Goal: Find specific page/section: Find specific page/section

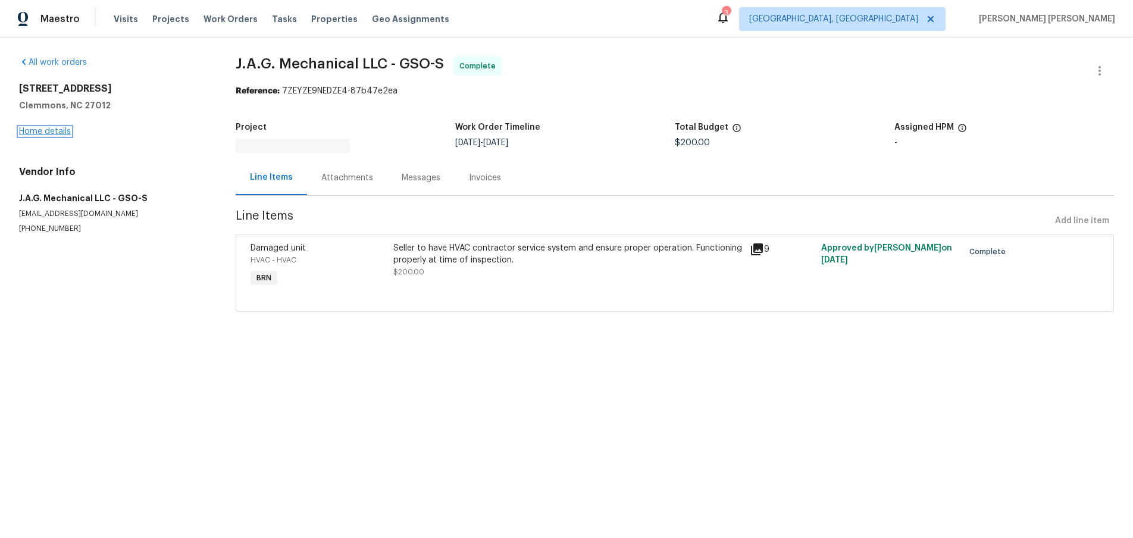
click at [45, 133] on link "Home details" at bounding box center [45, 131] width 52 height 8
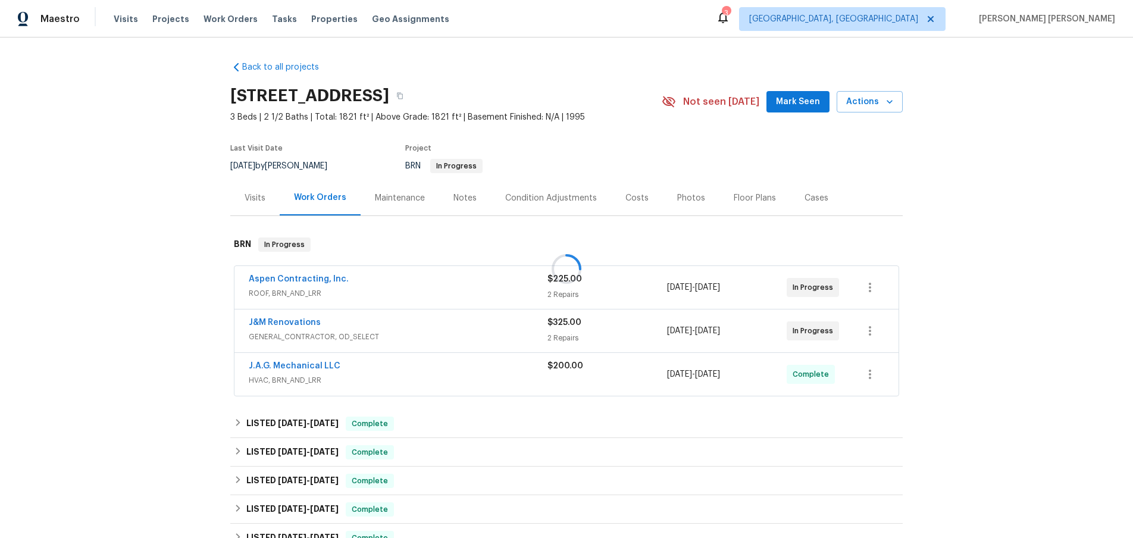
drag, startPoint x: 364, startPoint y: 325, endPoint x: 439, endPoint y: 329, distance: 75.0
click at [366, 325] on div at bounding box center [566, 269] width 1133 height 538
click at [430, 331] on span "GENERAL_CONTRACTOR, OD_SELECT" at bounding box center [398, 337] width 299 height 12
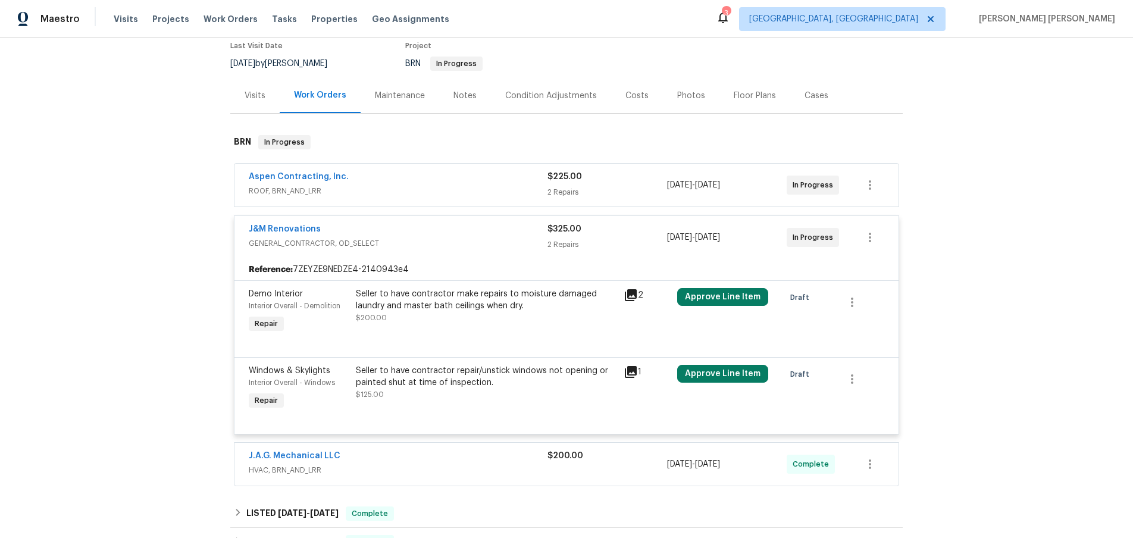
scroll to position [101, 0]
click at [477, 196] on span "ROOF, BRN_AND_LRR" at bounding box center [398, 192] width 299 height 12
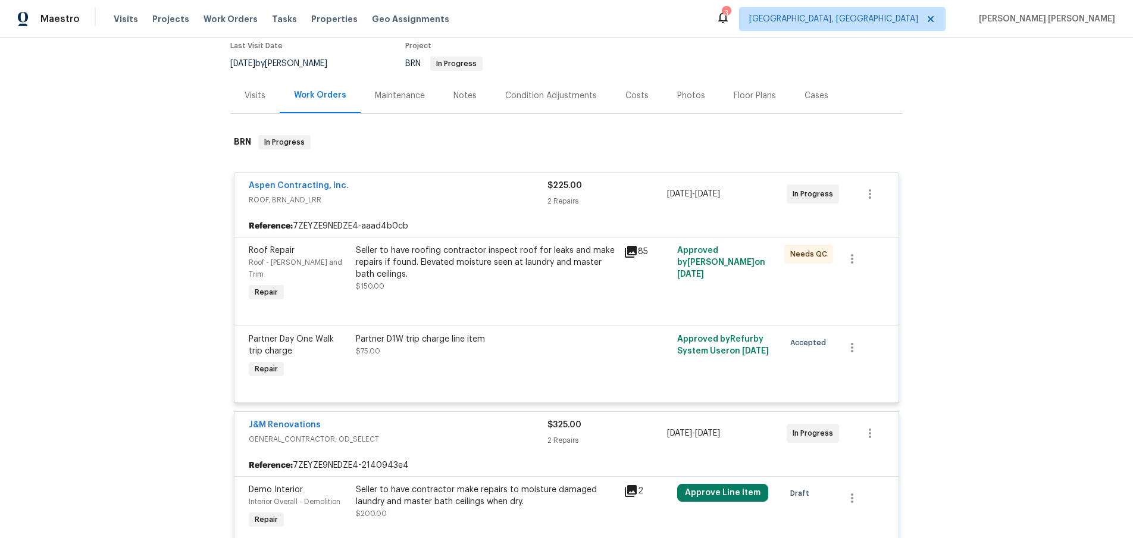
click at [631, 252] on icon at bounding box center [631, 252] width 12 height 12
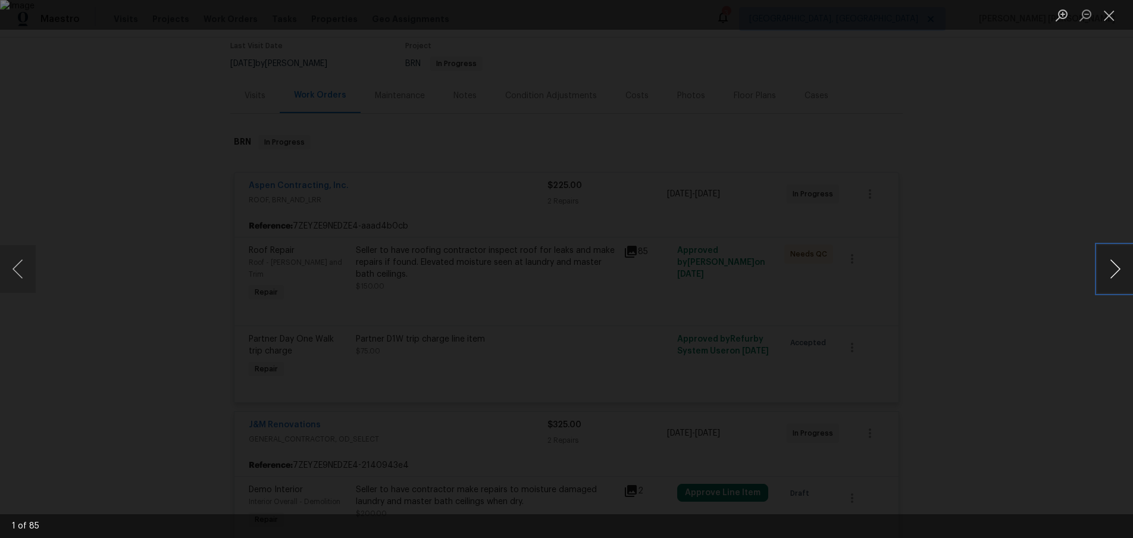
click at [1107, 277] on button "Next image" at bounding box center [1115, 269] width 36 height 48
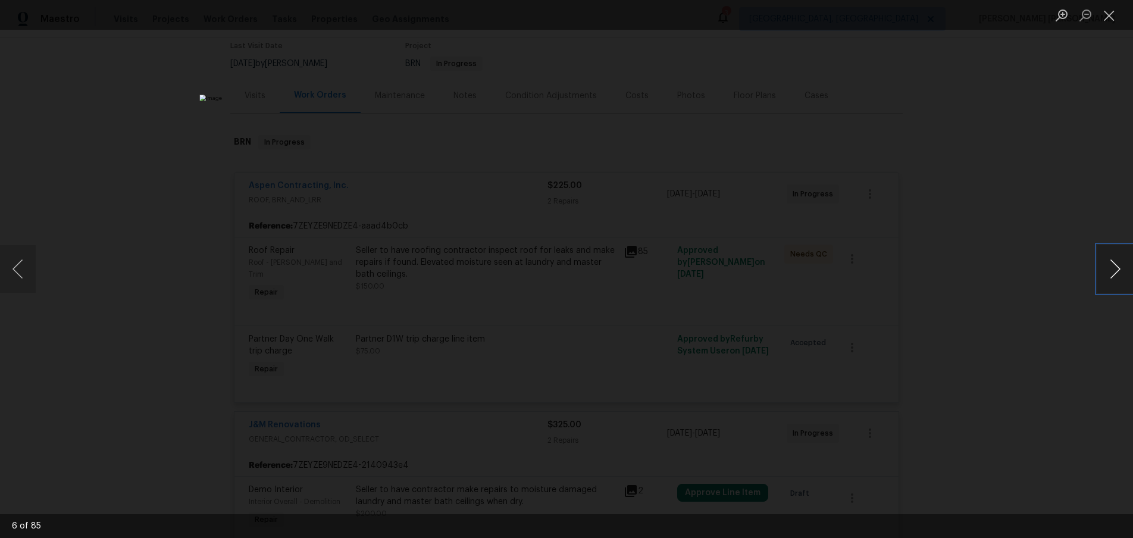
click at [1107, 277] on button "Next image" at bounding box center [1115, 269] width 36 height 48
click at [1032, 358] on div "Lightbox" at bounding box center [566, 269] width 1133 height 538
click at [1112, 274] on button "Next image" at bounding box center [1115, 269] width 36 height 48
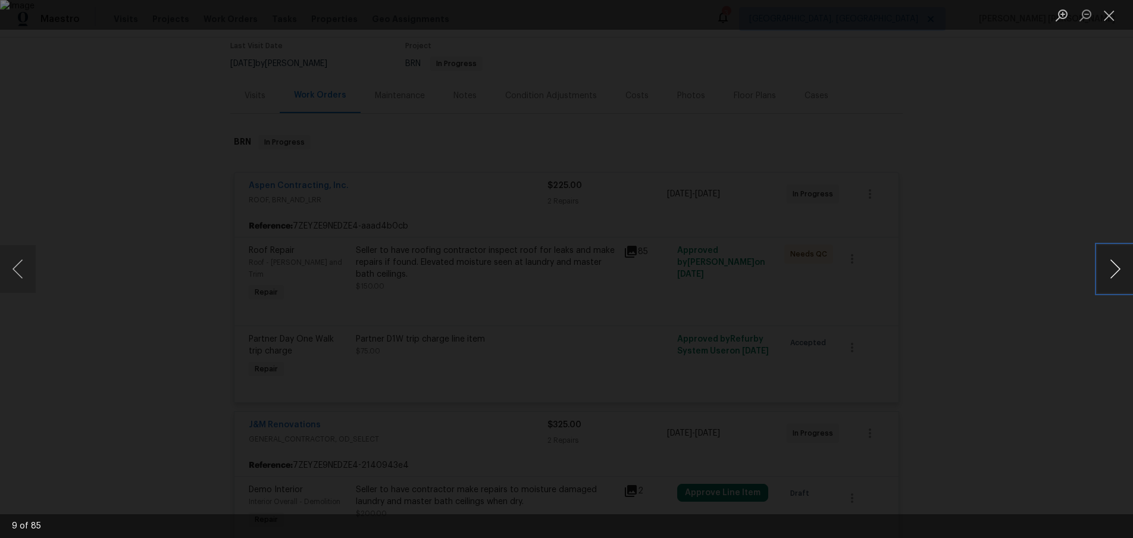
click at [1112, 274] on button "Next image" at bounding box center [1115, 269] width 36 height 48
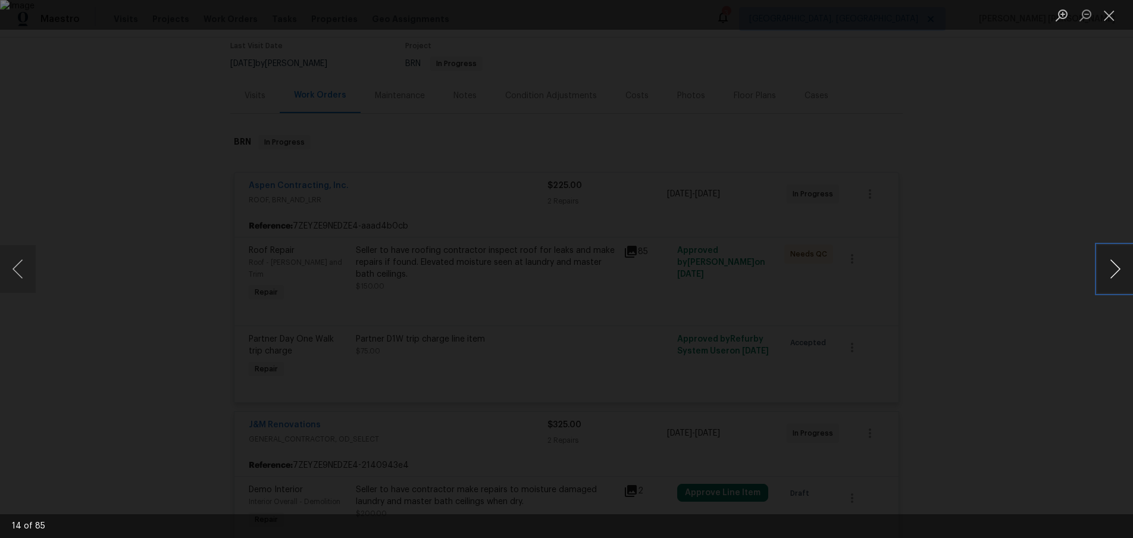
click at [1112, 274] on button "Next image" at bounding box center [1115, 269] width 36 height 48
click at [1113, 267] on button "Next image" at bounding box center [1115, 269] width 36 height 48
click at [1111, 275] on button "Next image" at bounding box center [1115, 269] width 36 height 48
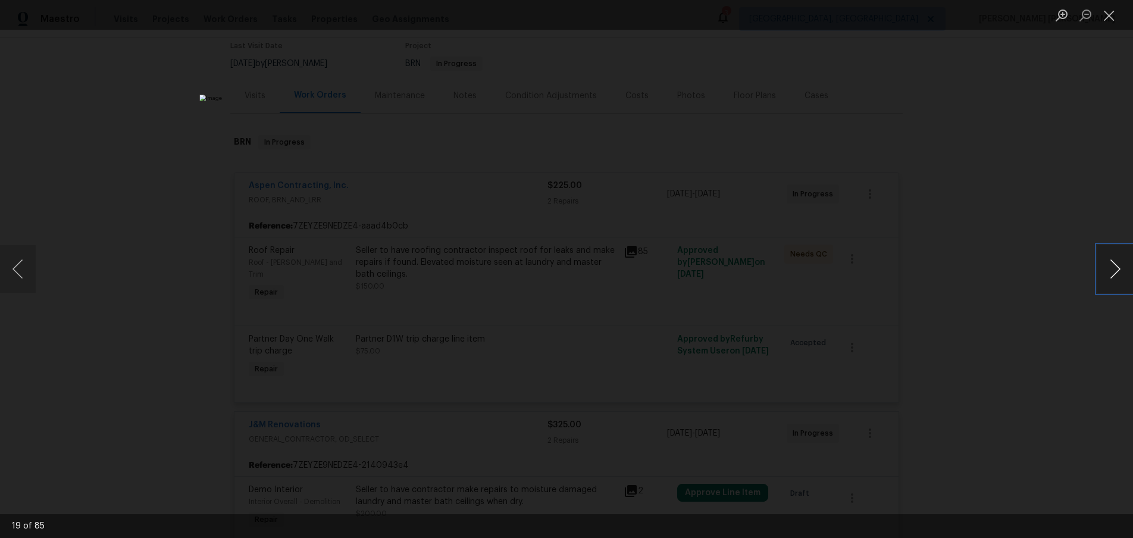
click at [1111, 275] on button "Next image" at bounding box center [1115, 269] width 36 height 48
click at [1111, 271] on button "Next image" at bounding box center [1115, 269] width 36 height 48
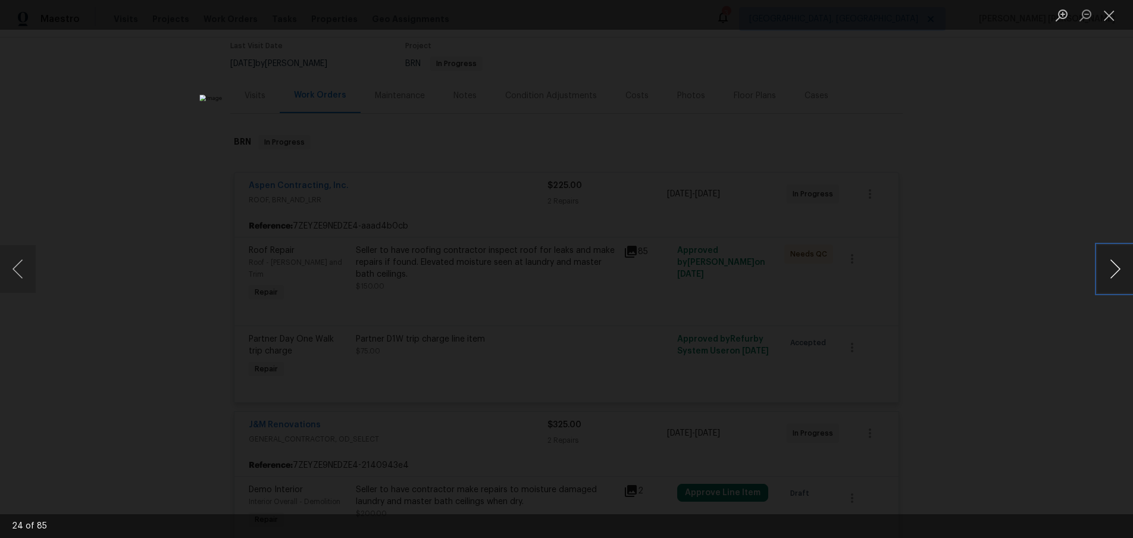
click at [1111, 271] on button "Next image" at bounding box center [1115, 269] width 36 height 48
click at [1105, 268] on button "Next image" at bounding box center [1115, 269] width 36 height 48
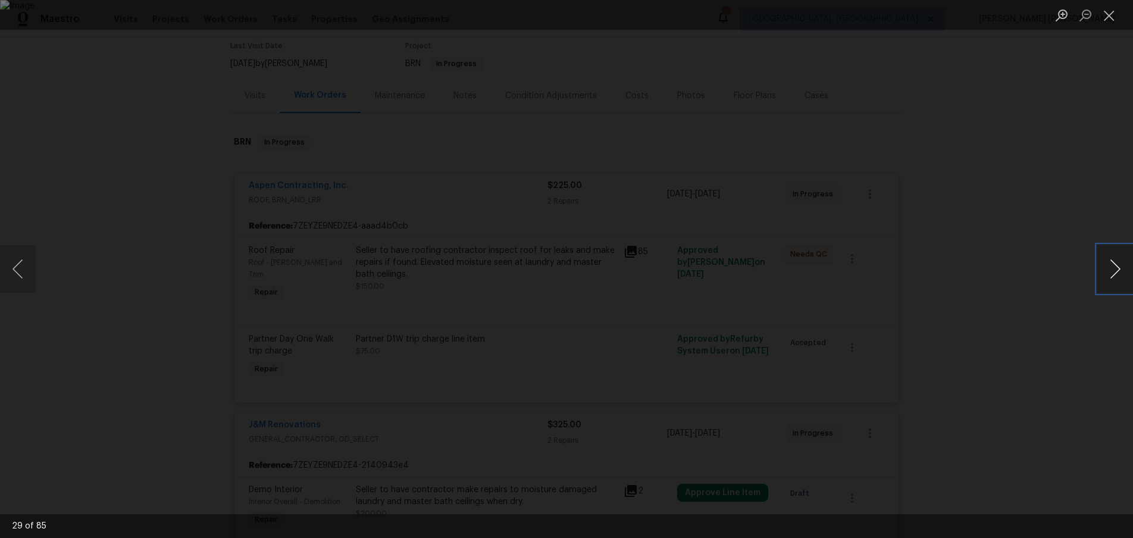
click at [1102, 270] on button "Next image" at bounding box center [1115, 269] width 36 height 48
drag, startPoint x: 1102, startPoint y: 270, endPoint x: 1016, endPoint y: 231, distance: 95.3
click at [1016, 231] on div "30 of 85" at bounding box center [566, 269] width 1133 height 538
click at [1112, 277] on button "Next image" at bounding box center [1115, 269] width 36 height 48
click at [1111, 277] on button "Next image" at bounding box center [1115, 269] width 36 height 48
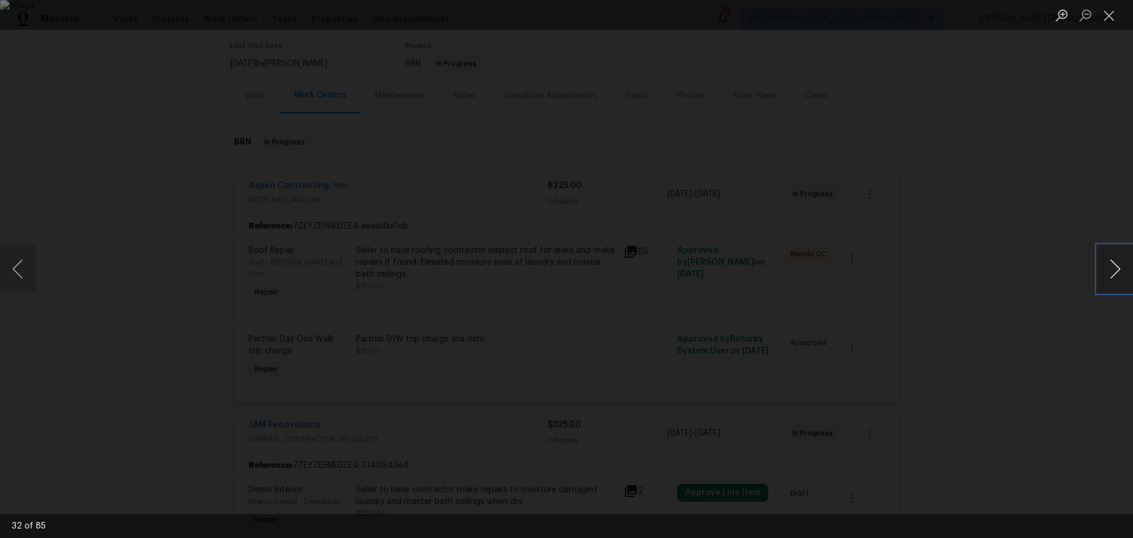
click at [1111, 277] on button "Next image" at bounding box center [1115, 269] width 36 height 48
click at [503, 127] on div "This image failed to load" at bounding box center [566, 269] width 1133 height 538
drag, startPoint x: 465, startPoint y: 140, endPoint x: 462, endPoint y: 147, distance: 7.0
click at [464, 142] on div "This image failed to load" at bounding box center [566, 269] width 1133 height 538
click at [640, 195] on div "This image failed to load" at bounding box center [566, 269] width 1133 height 538
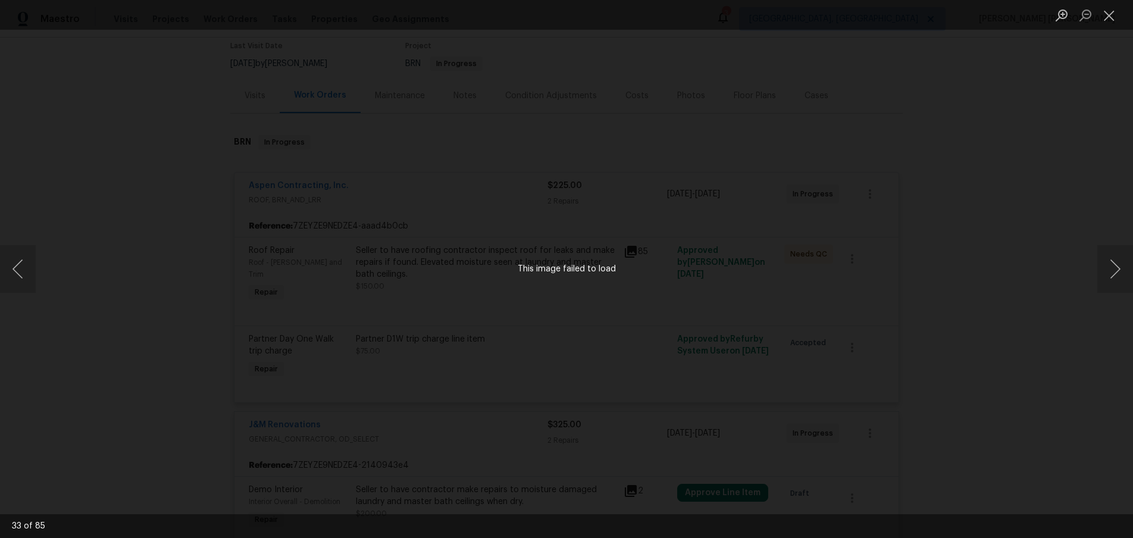
click at [640, 195] on div "This image failed to load" at bounding box center [566, 269] width 1133 height 538
drag, startPoint x: 392, startPoint y: 74, endPoint x: 408, endPoint y: 143, distance: 70.9
click at [391, 77] on div "This image failed to load" at bounding box center [566, 269] width 1133 height 538
drag, startPoint x: 387, startPoint y: 163, endPoint x: 258, endPoint y: 117, distance: 136.4
click at [302, 136] on div "This image failed to load" at bounding box center [566, 269] width 1133 height 538
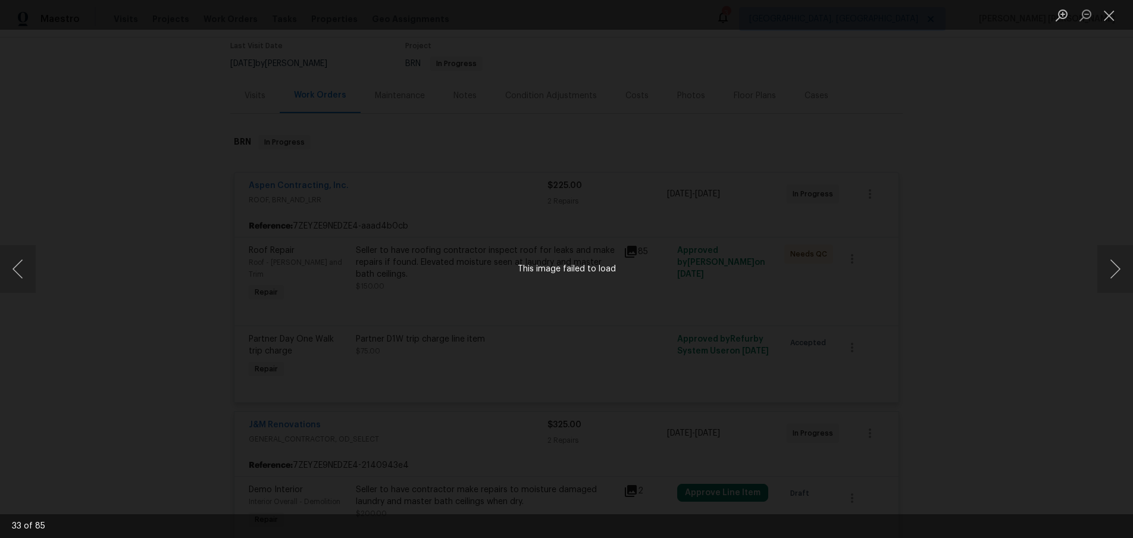
click at [180, 96] on div "This image failed to load" at bounding box center [566, 269] width 1133 height 538
click at [1109, 20] on button "Close lightbox" at bounding box center [1109, 15] width 24 height 21
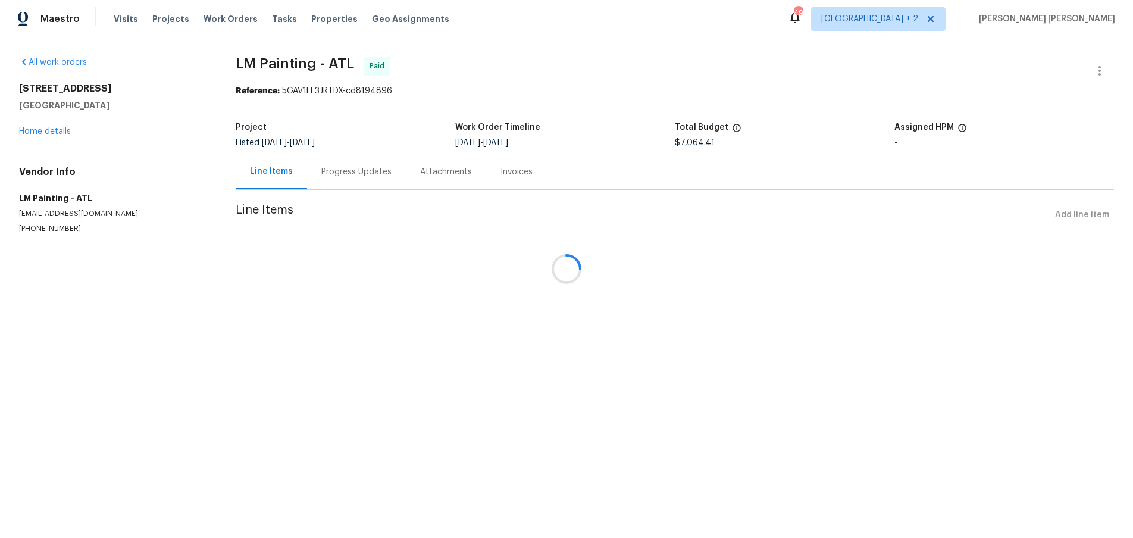
click at [62, 130] on div at bounding box center [566, 269] width 1133 height 538
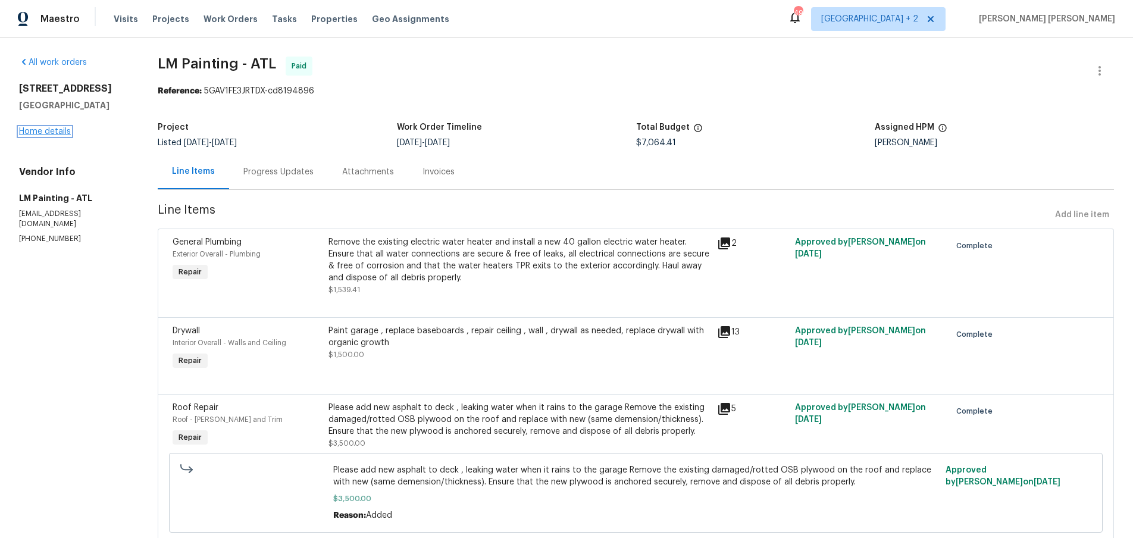
click at [53, 134] on link "Home details" at bounding box center [45, 131] width 52 height 8
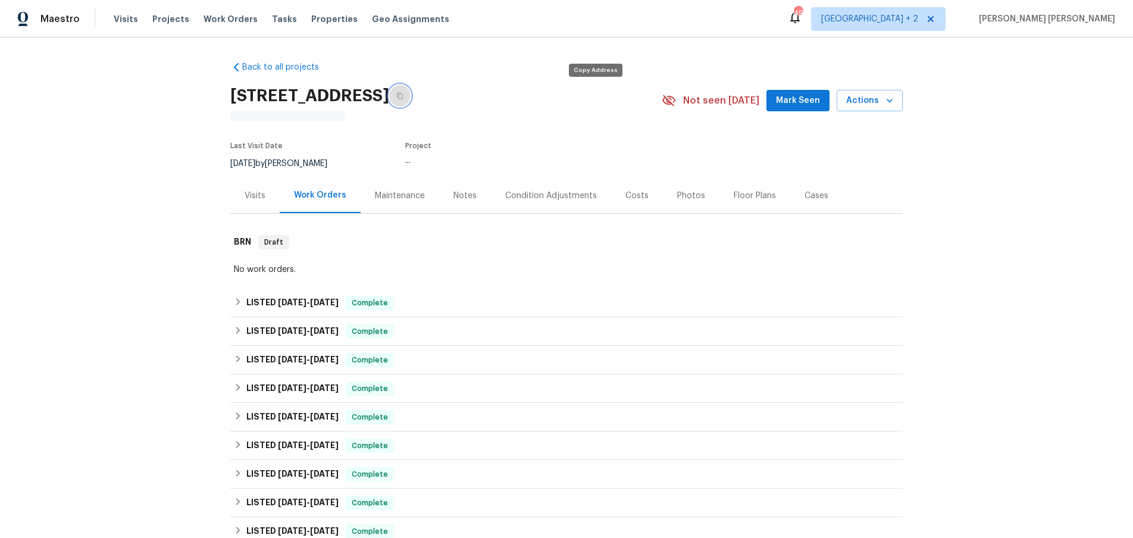
click at [403, 96] on icon "button" at bounding box center [399, 95] width 7 height 7
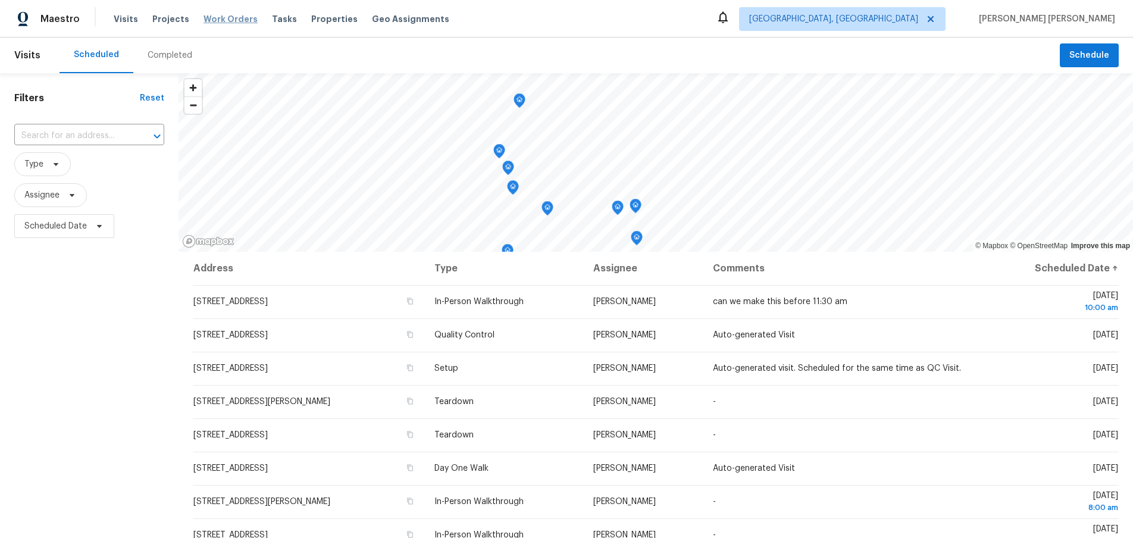
click at [228, 18] on span "Work Orders" at bounding box center [230, 19] width 54 height 12
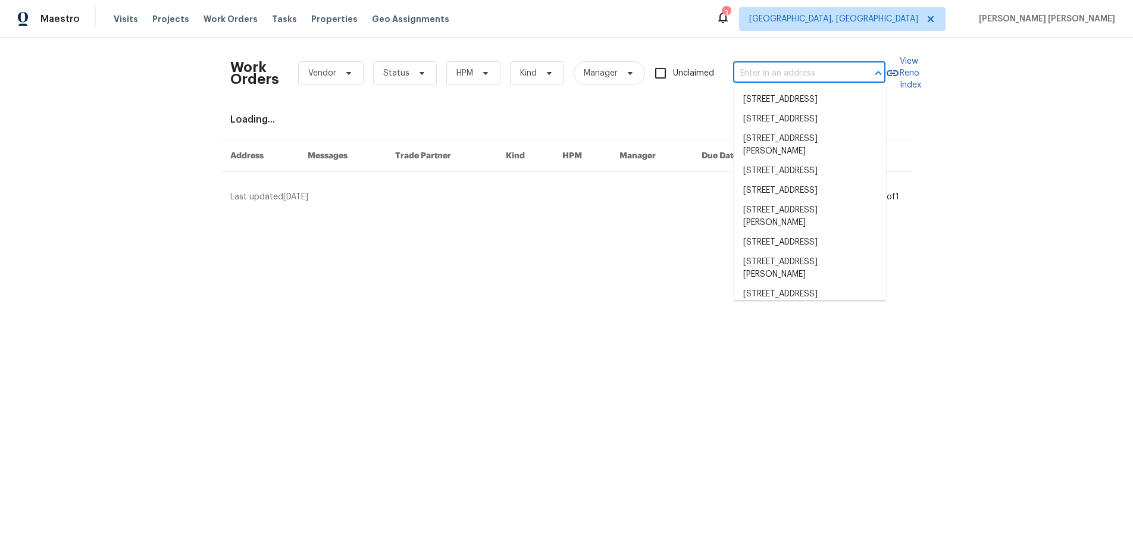
click at [784, 75] on input "text" at bounding box center [792, 73] width 119 height 18
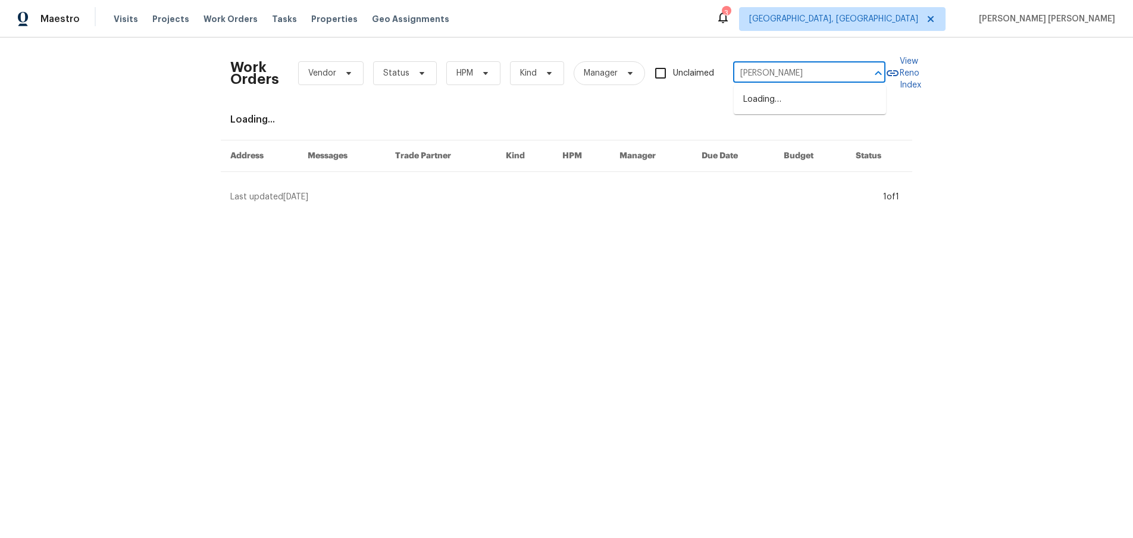
type input "edwina"
click at [788, 109] on li "7001 Edwina Ave NE, Albuquerque, NM 87110" at bounding box center [810, 106] width 152 height 32
drag, startPoint x: 738, startPoint y: 71, endPoint x: 927, endPoint y: 71, distance: 188.6
click at [927, 71] on div "Work Orders Vendor Status HPM Kind Manager Unclaimed 7001 Edwina Ave NE, Albuqu…" at bounding box center [566, 124] width 1133 height 175
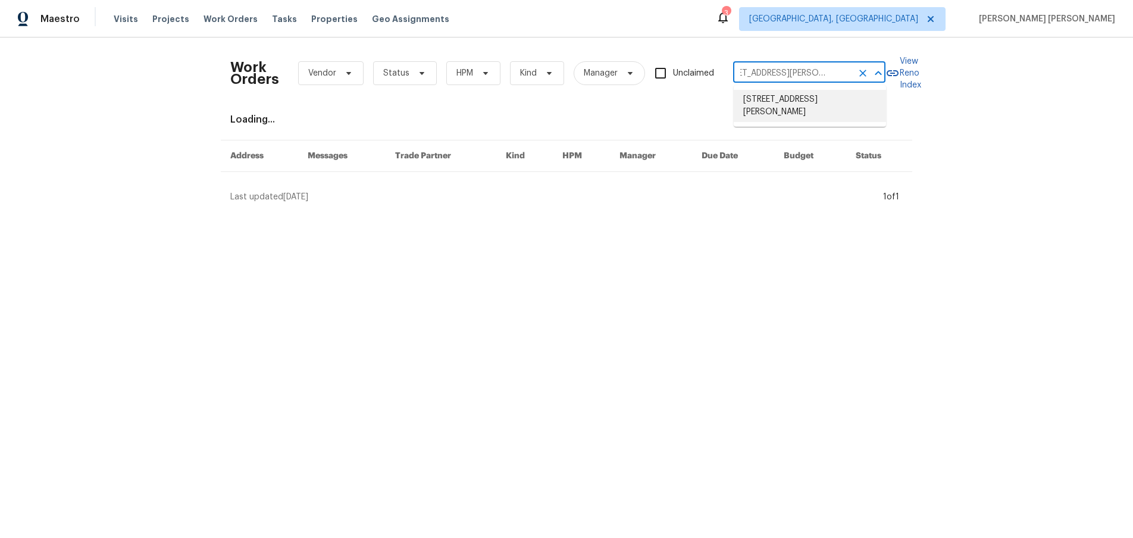
click at [755, 115] on li "7001 Edwina Ave NE, Albuquerque, NM 87110" at bounding box center [810, 106] width 152 height 32
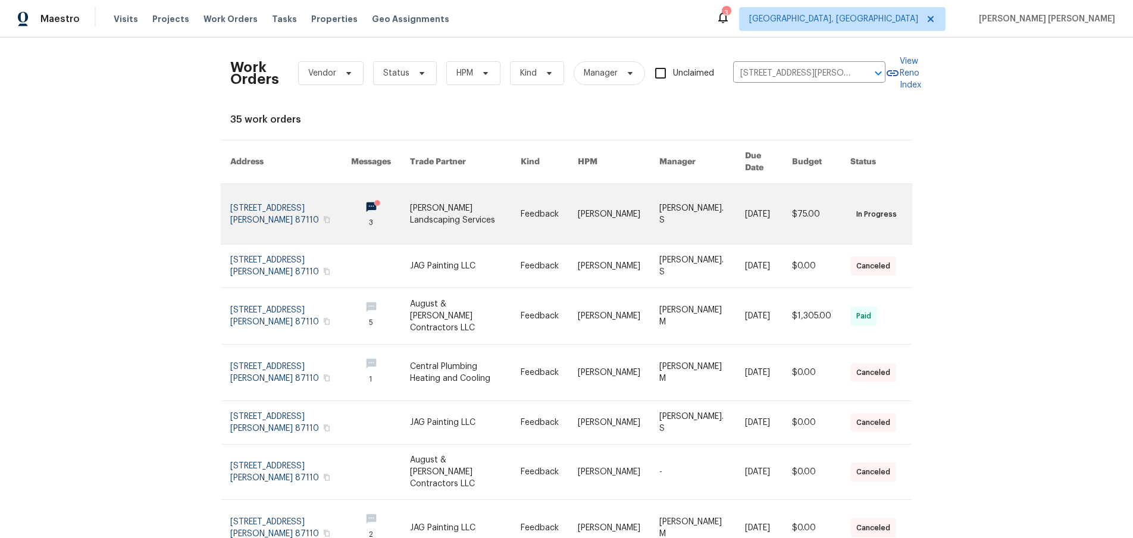
click at [342, 198] on link at bounding box center [290, 214] width 121 height 60
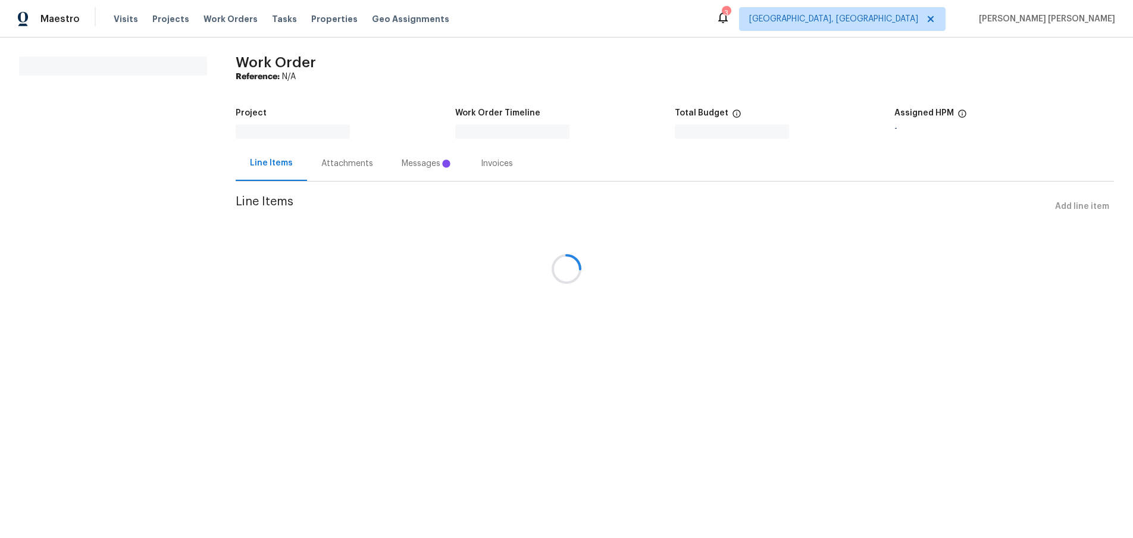
click at [410, 164] on div at bounding box center [566, 269] width 1133 height 538
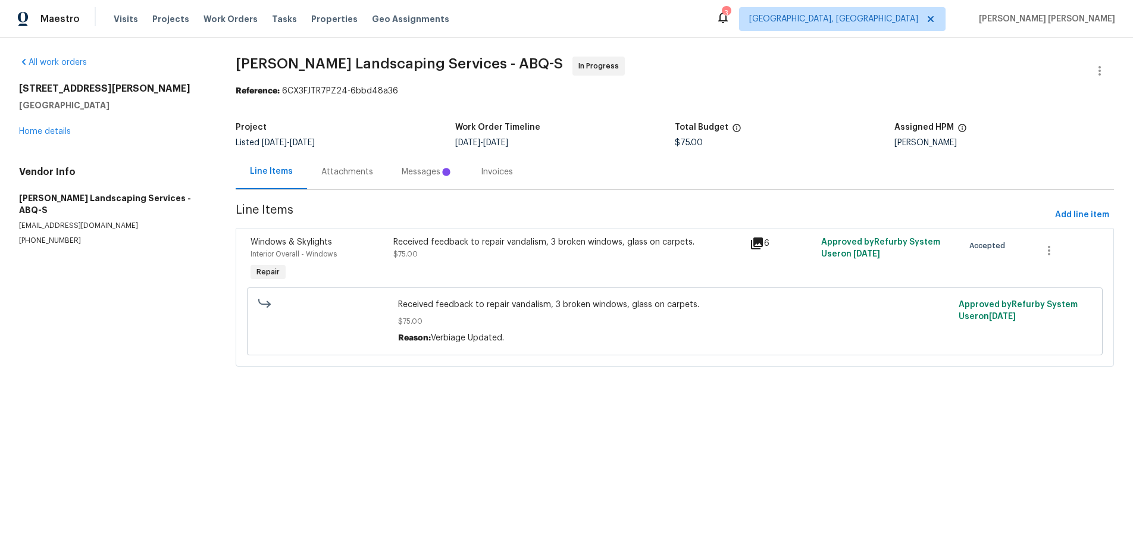
click at [417, 180] on div "Messages" at bounding box center [426, 171] width 79 height 35
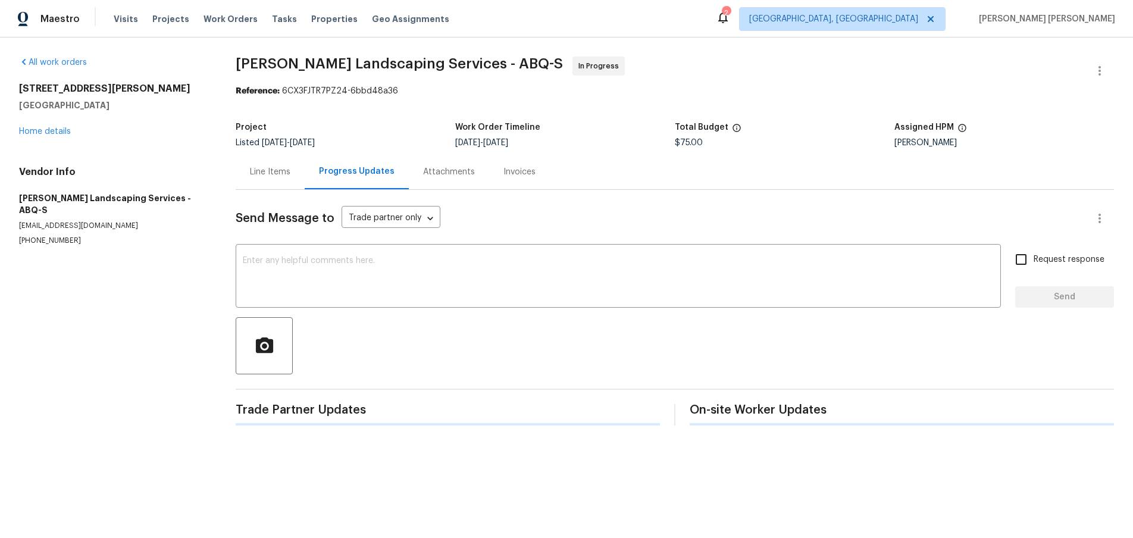
click at [252, 178] on div "Line Items" at bounding box center [270, 171] width 69 height 35
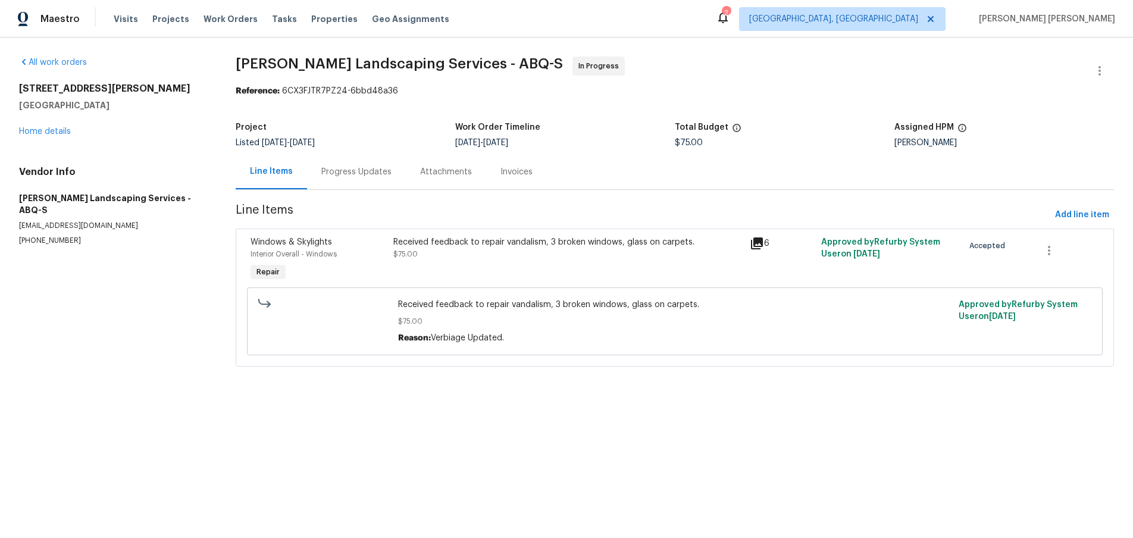
click at [761, 245] on icon at bounding box center [757, 243] width 12 height 12
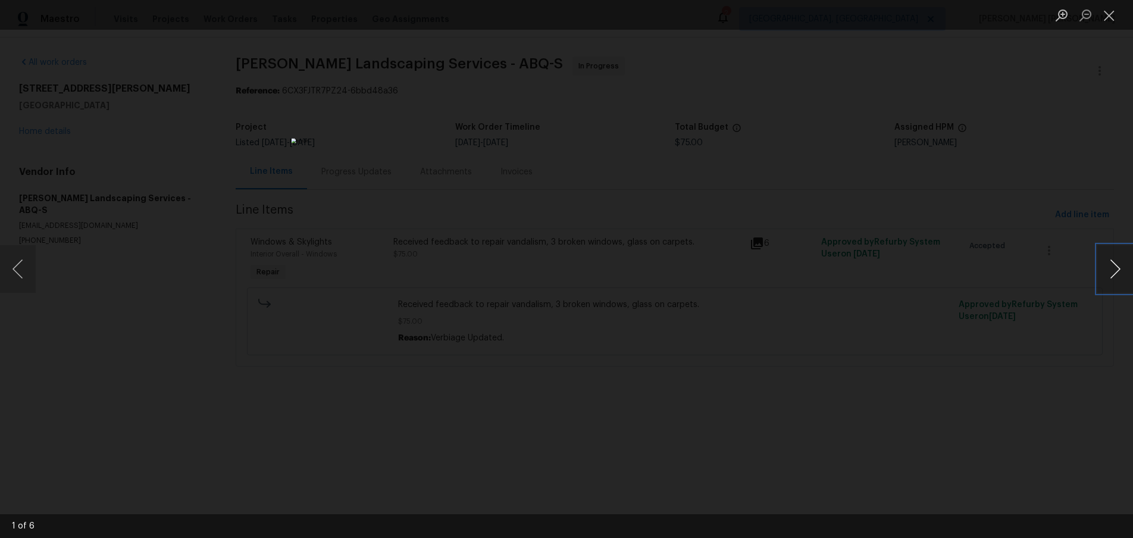
click at [1114, 275] on button "Next image" at bounding box center [1115, 269] width 36 height 48
click at [1113, 280] on button "Next image" at bounding box center [1115, 269] width 36 height 48
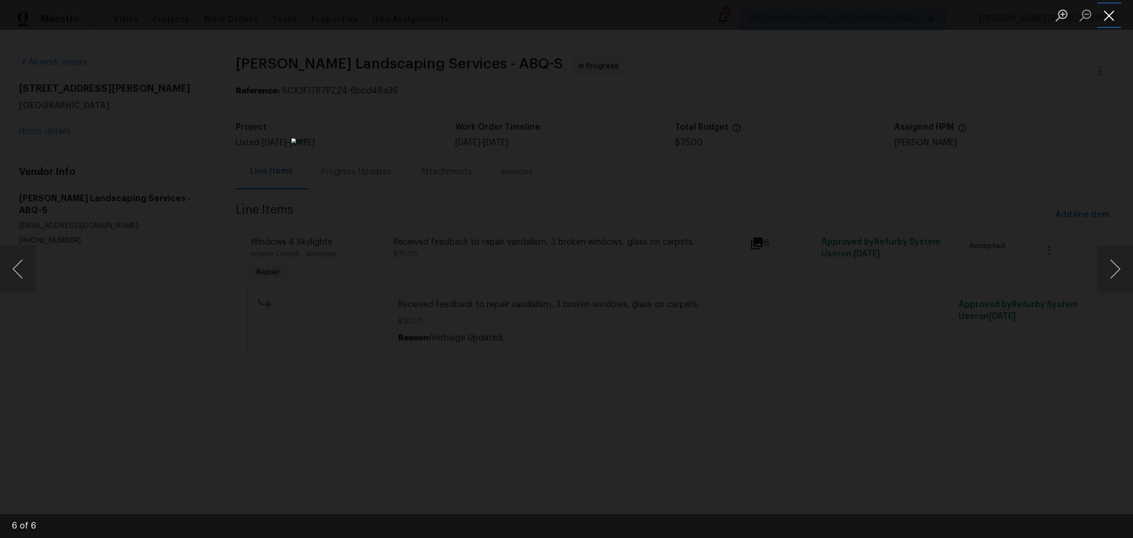
click at [1111, 17] on button "Close lightbox" at bounding box center [1109, 15] width 24 height 21
